Goal: Transaction & Acquisition: Purchase product/service

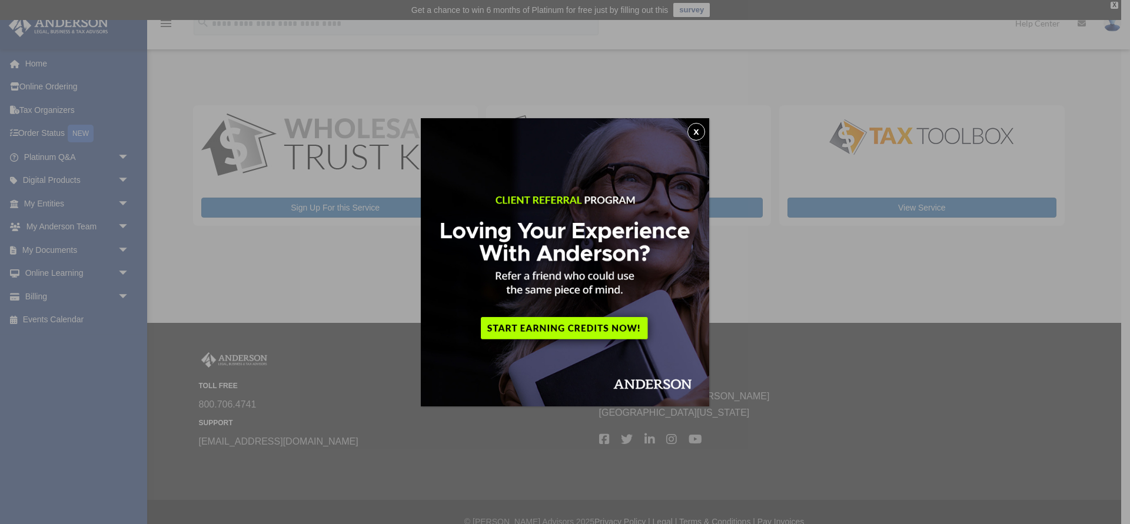
click at [698, 129] on button "x" at bounding box center [696, 132] width 18 height 18
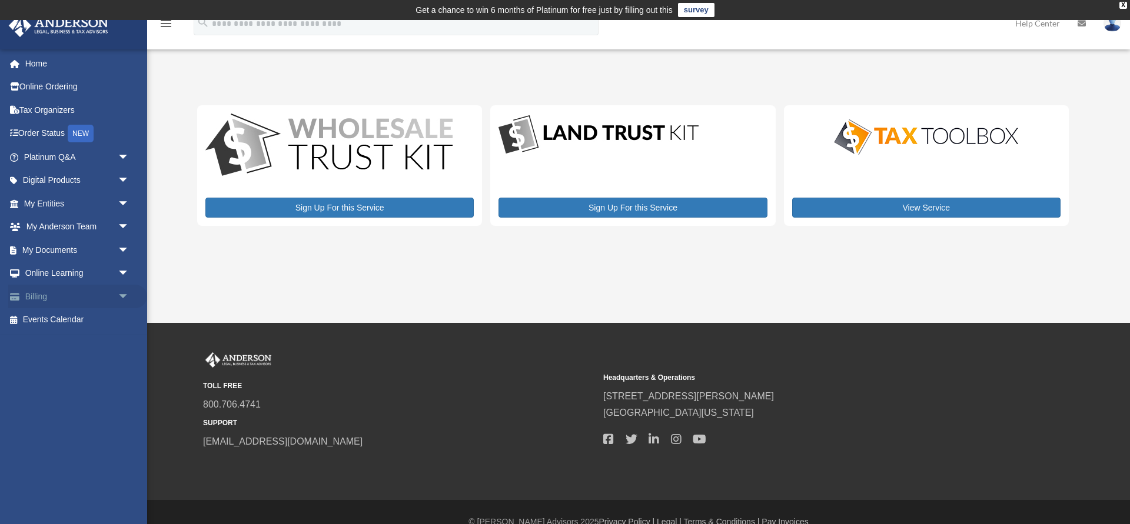
click at [121, 295] on span "arrow_drop_down" at bounding box center [130, 297] width 24 height 24
click at [84, 321] on link "$ Open Invoices" at bounding box center [81, 320] width 131 height 24
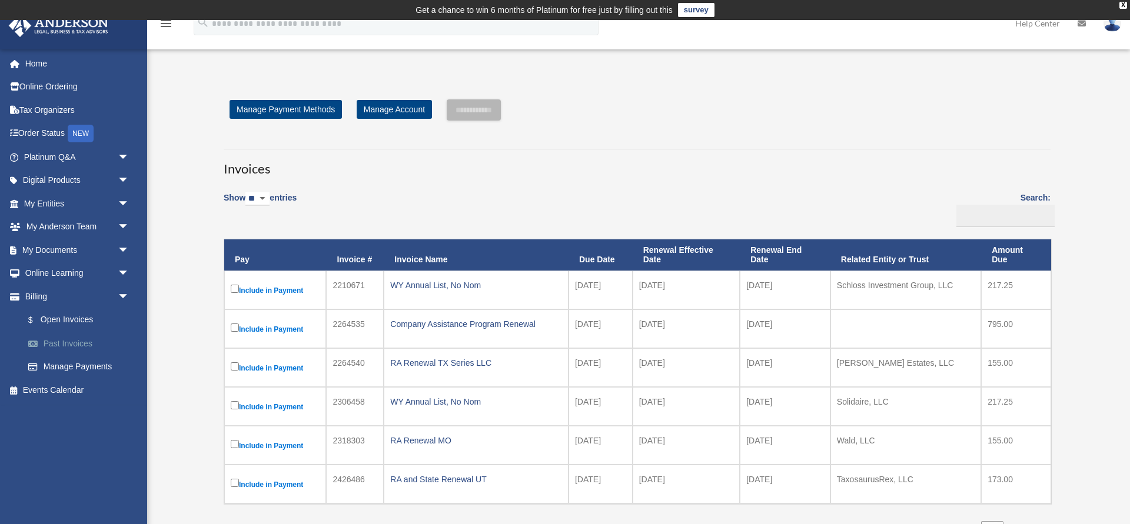
click at [50, 342] on link "Past Invoices" at bounding box center [81, 344] width 131 height 24
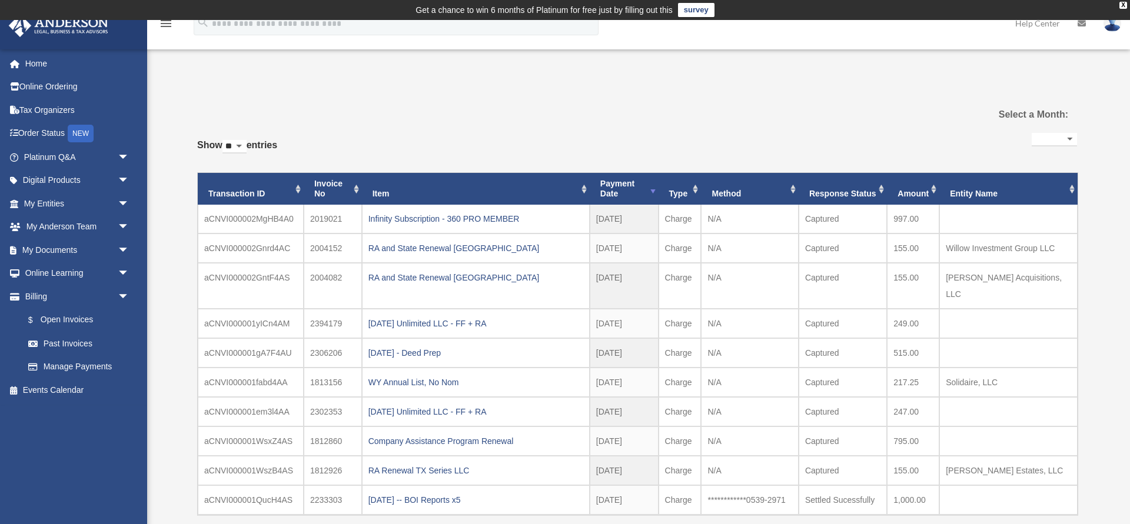
select select
click at [77, 321] on link "$ Open Invoices" at bounding box center [81, 320] width 131 height 24
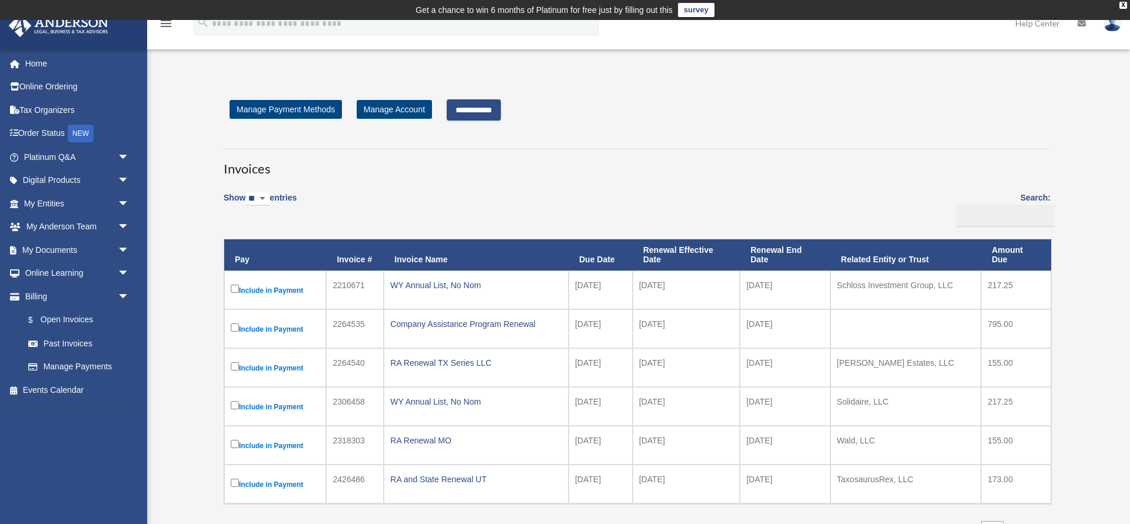
click at [483, 108] on input "**********" at bounding box center [474, 109] width 54 height 21
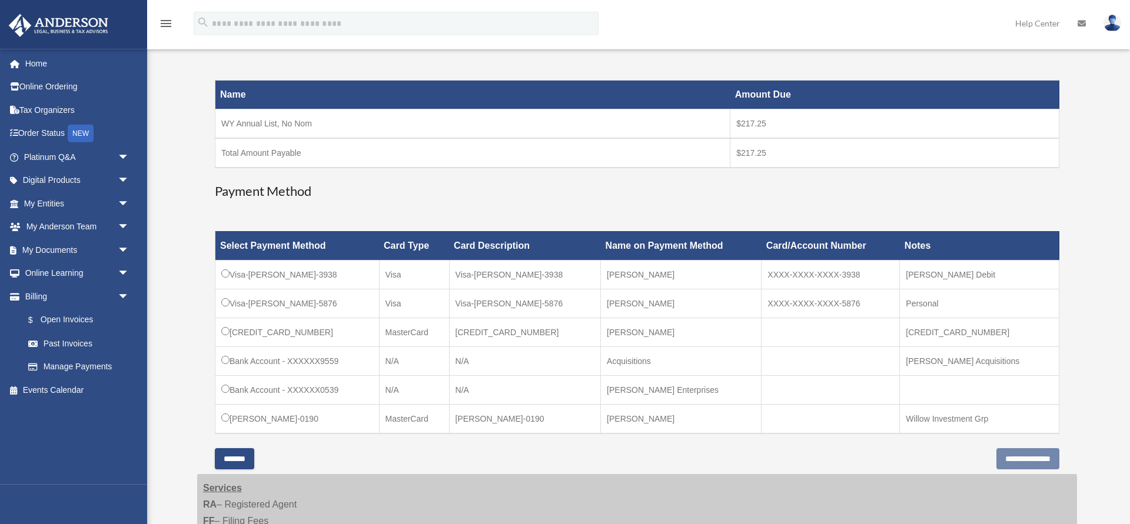
scroll to position [300, 0]
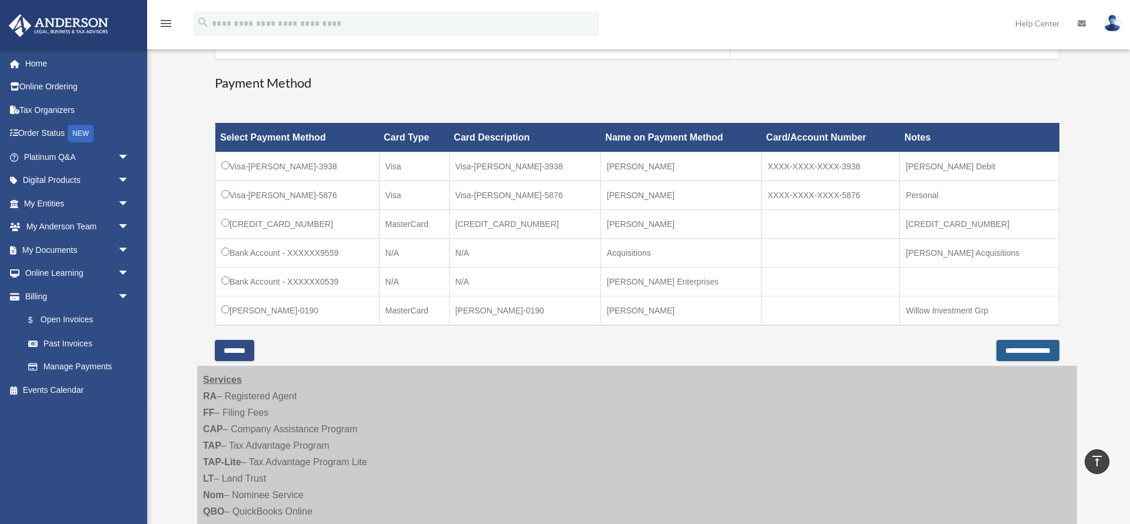
click at [1012, 350] on input "**********" at bounding box center [1027, 350] width 63 height 21
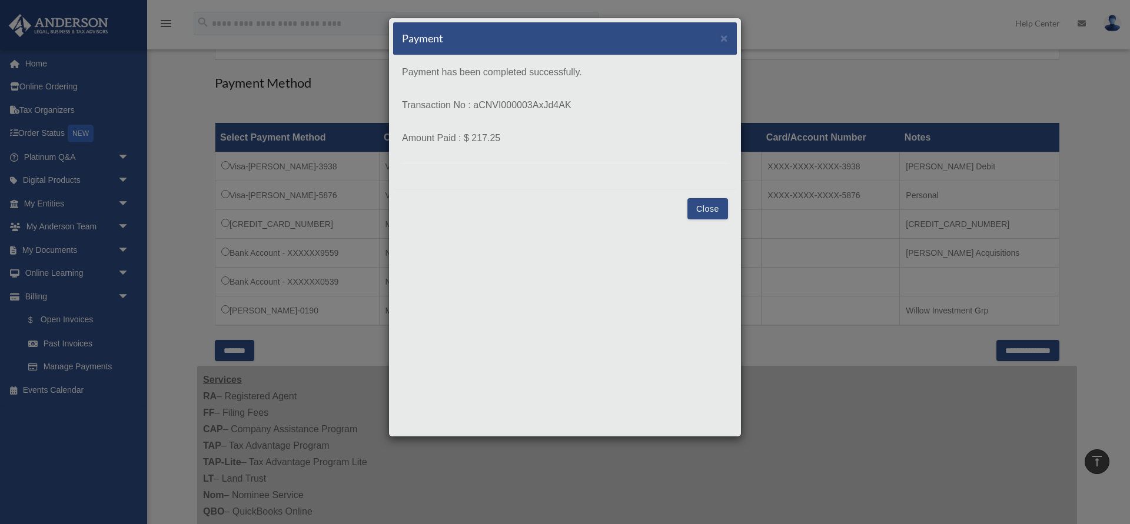
click at [707, 205] on button "Close" at bounding box center [707, 208] width 41 height 21
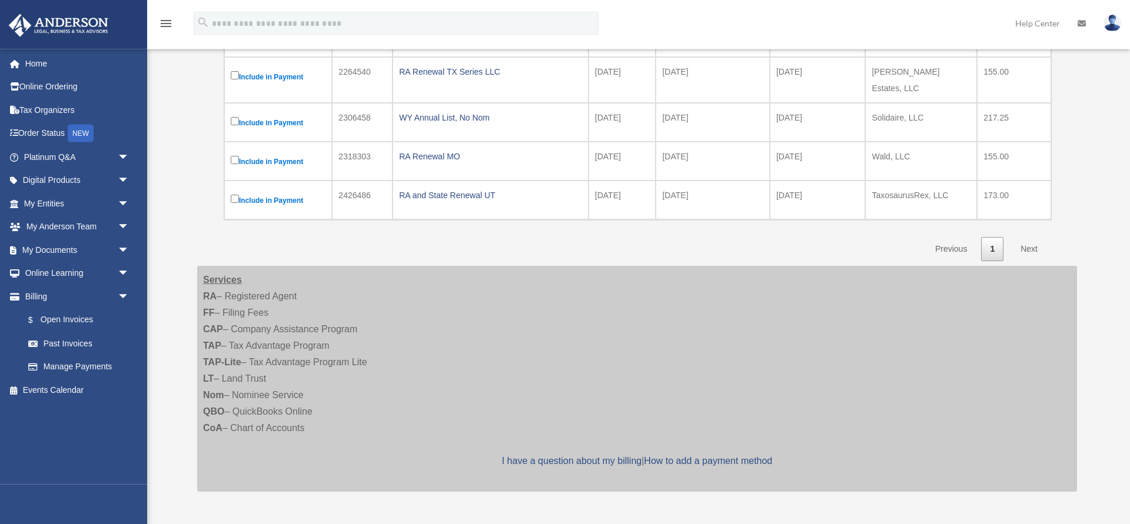
scroll to position [300, 0]
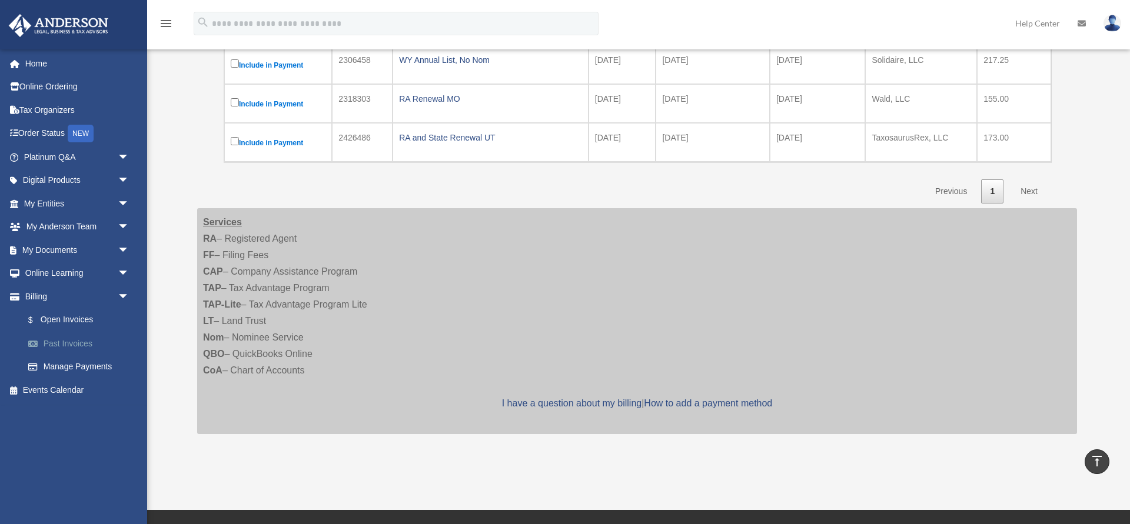
click at [68, 345] on link "Past Invoices" at bounding box center [81, 344] width 131 height 24
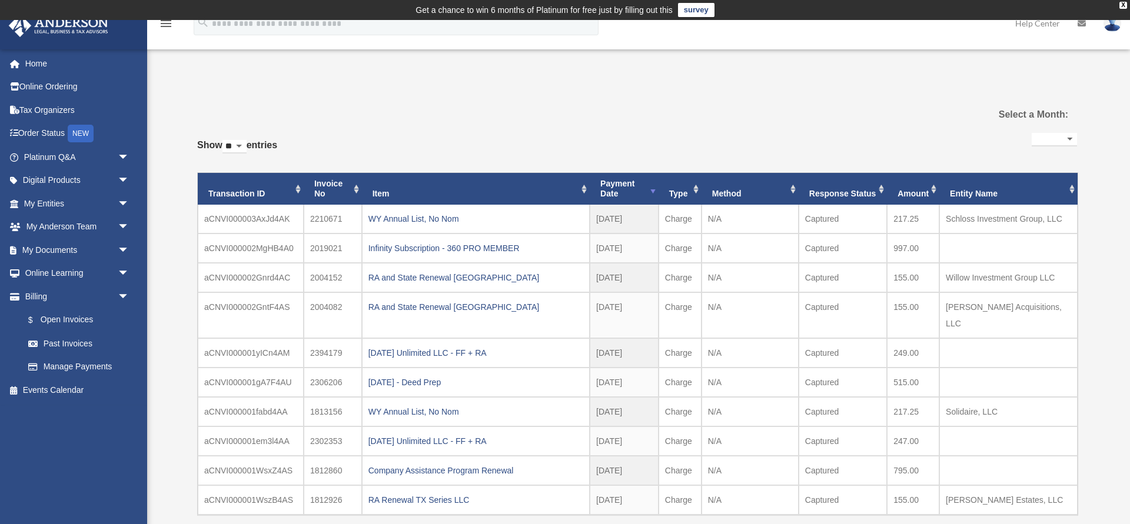
select select
click at [421, 219] on div "WY Annual List, No Nom" at bounding box center [475, 219] width 215 height 16
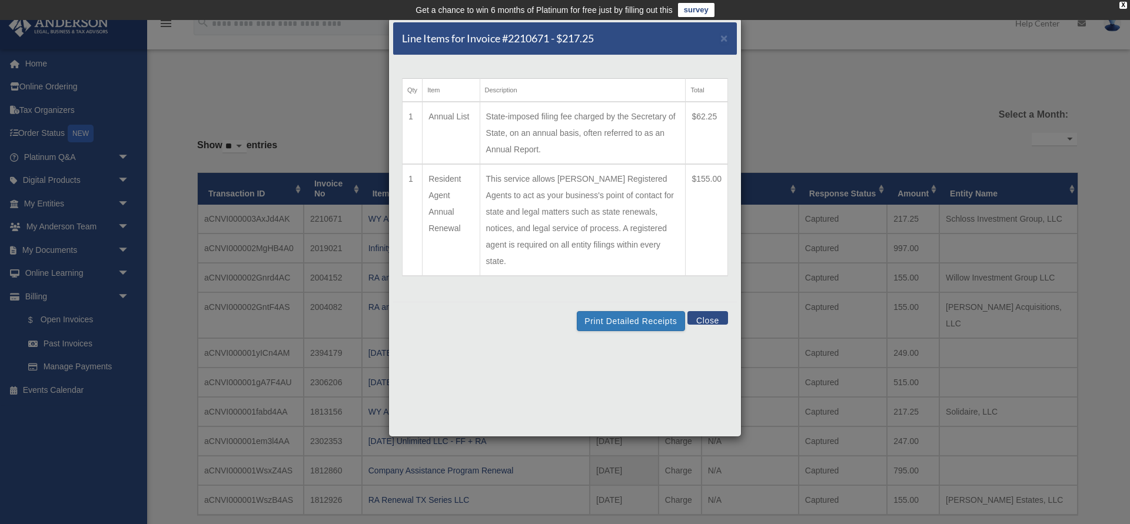
click at [714, 311] on button "Close" at bounding box center [707, 318] width 41 height 14
